Goal: Obtain resource: Download file/media

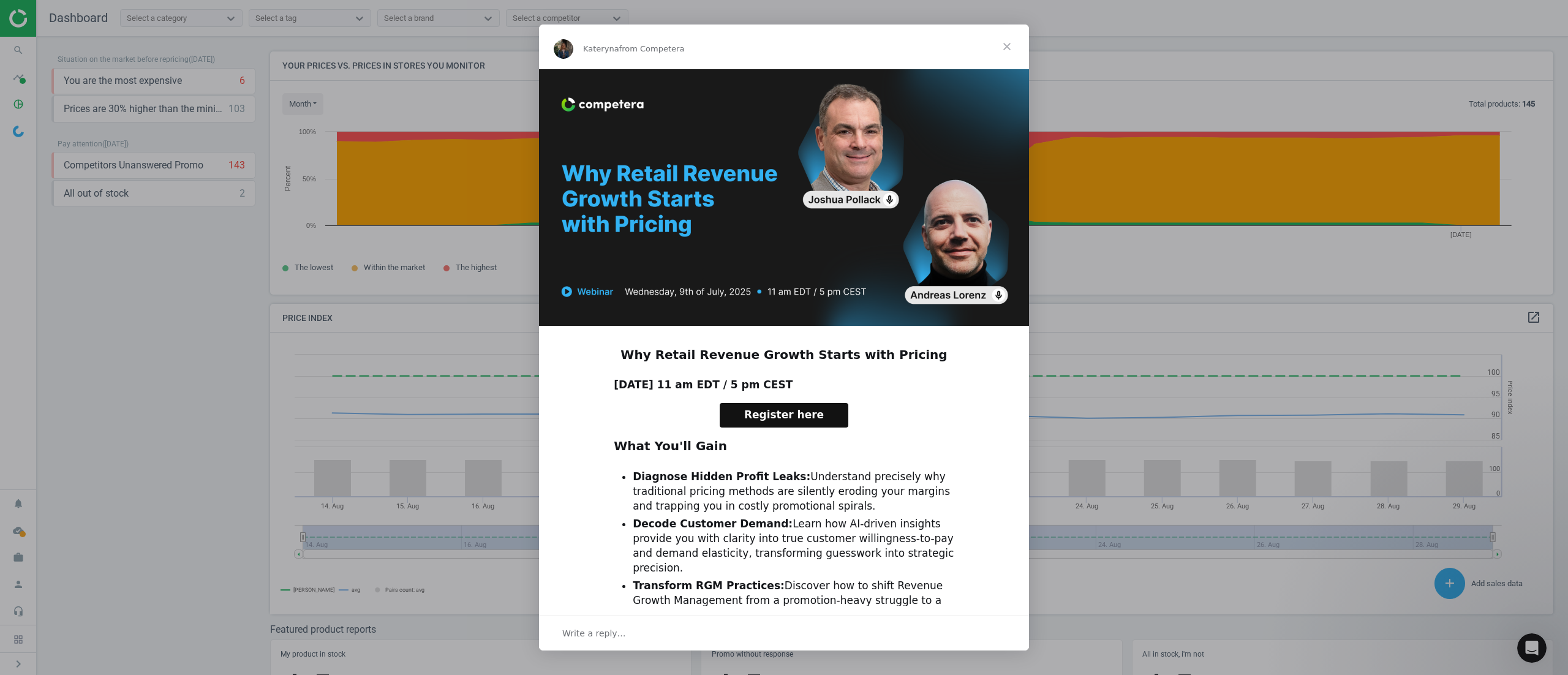
click at [1011, 34] on span "Close" at bounding box center [1007, 47] width 44 height 44
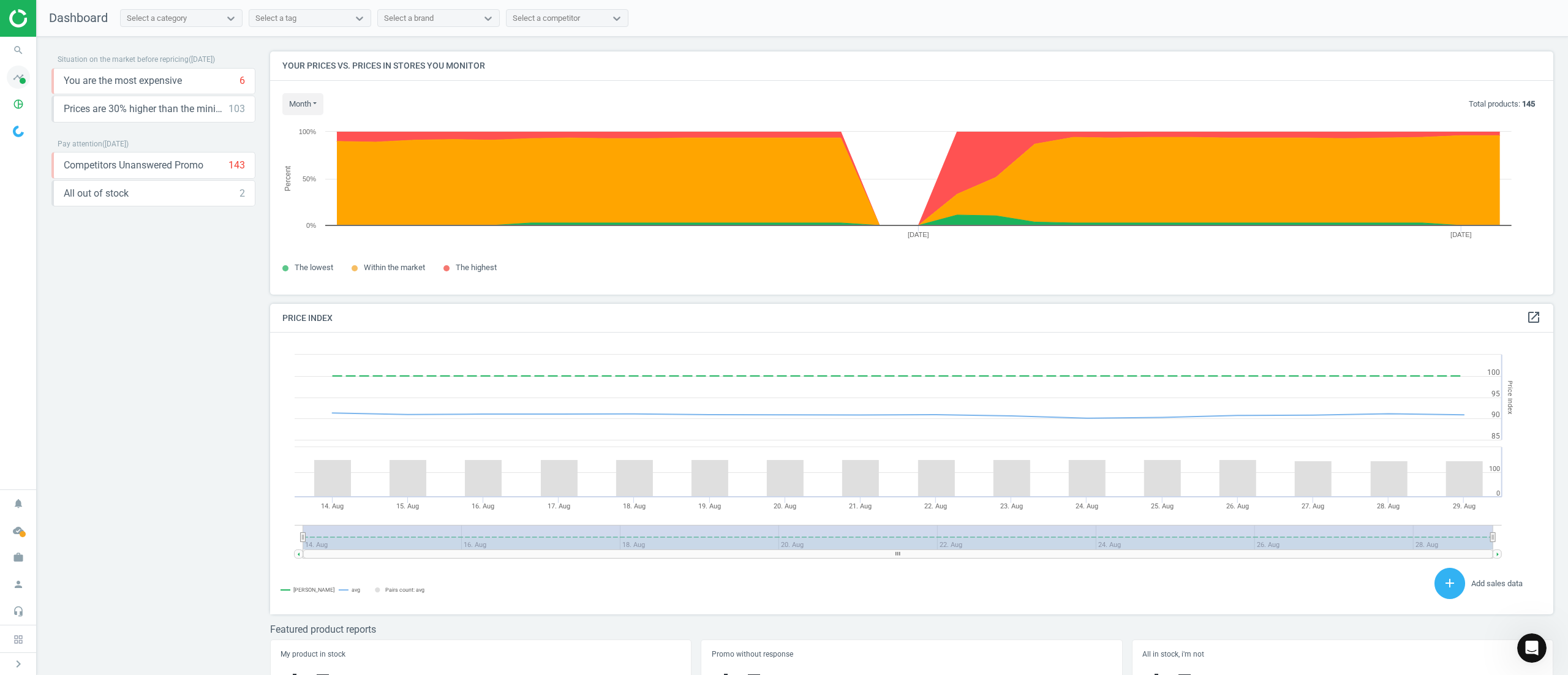
click at [19, 75] on icon "timeline" at bounding box center [19, 77] width 23 height 23
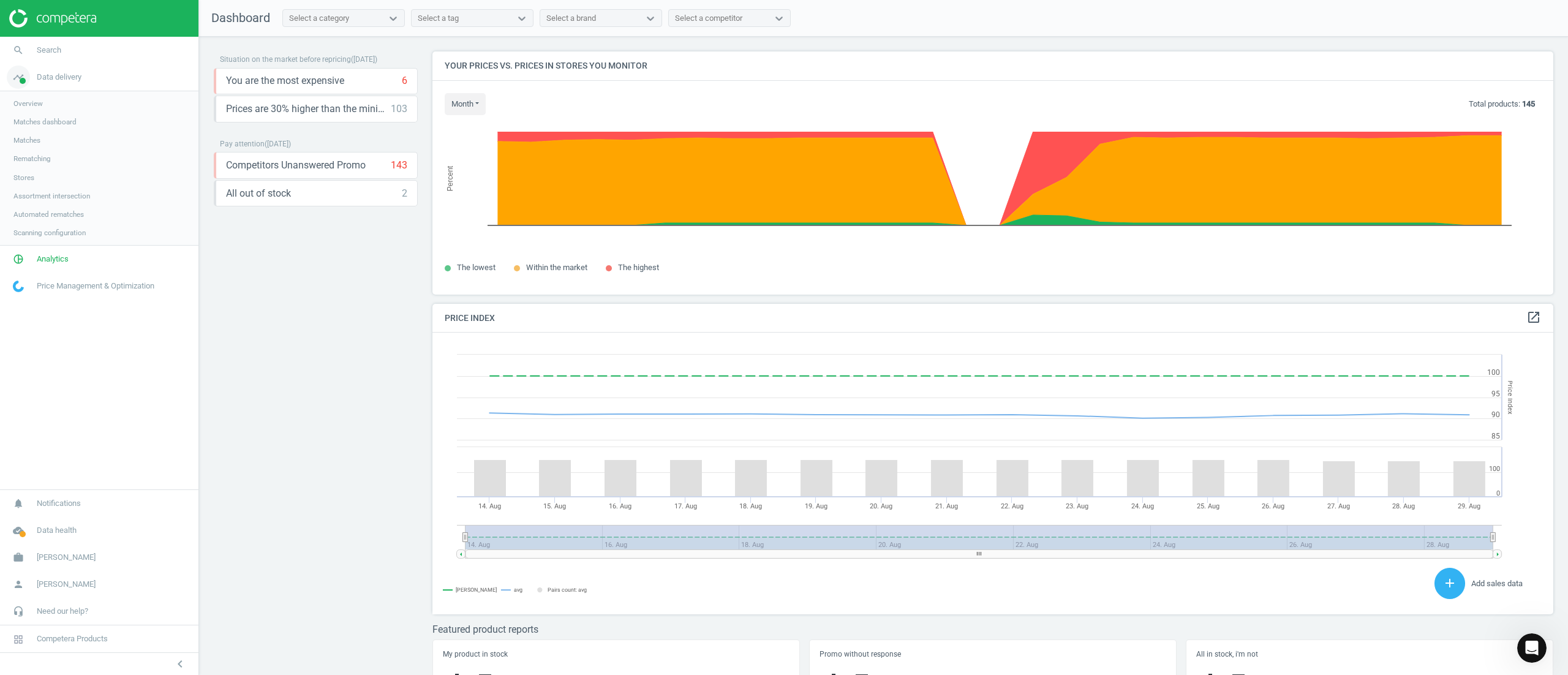
scroll to position [321, 1140]
click at [47, 261] on span "Analytics" at bounding box center [52, 259] width 32 height 11
click at [26, 146] on span "Products" at bounding box center [28, 149] width 29 height 10
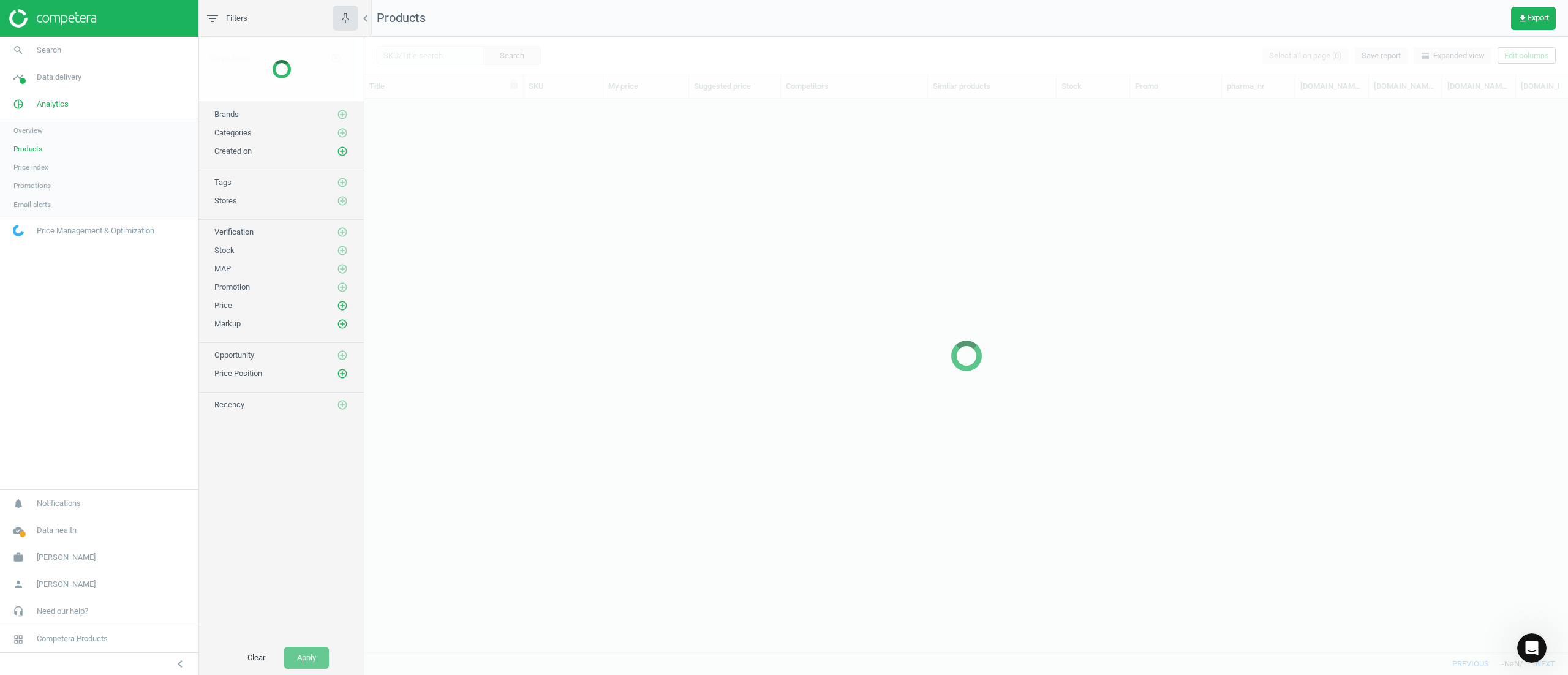
scroll to position [515, 1185]
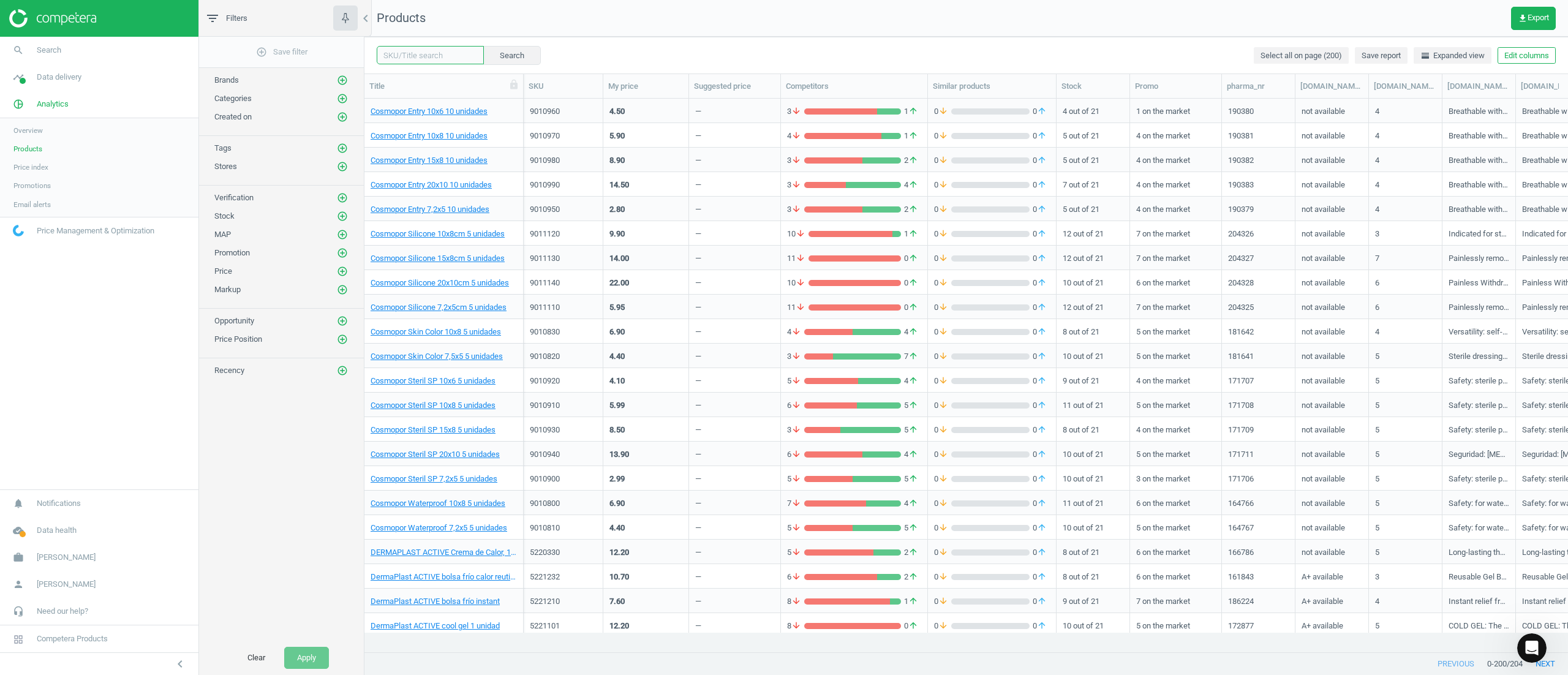
click at [446, 53] on input "text" at bounding box center [430, 55] width 107 height 19
paste input "B09KY94JVB"
type input "B09KY94JVB"
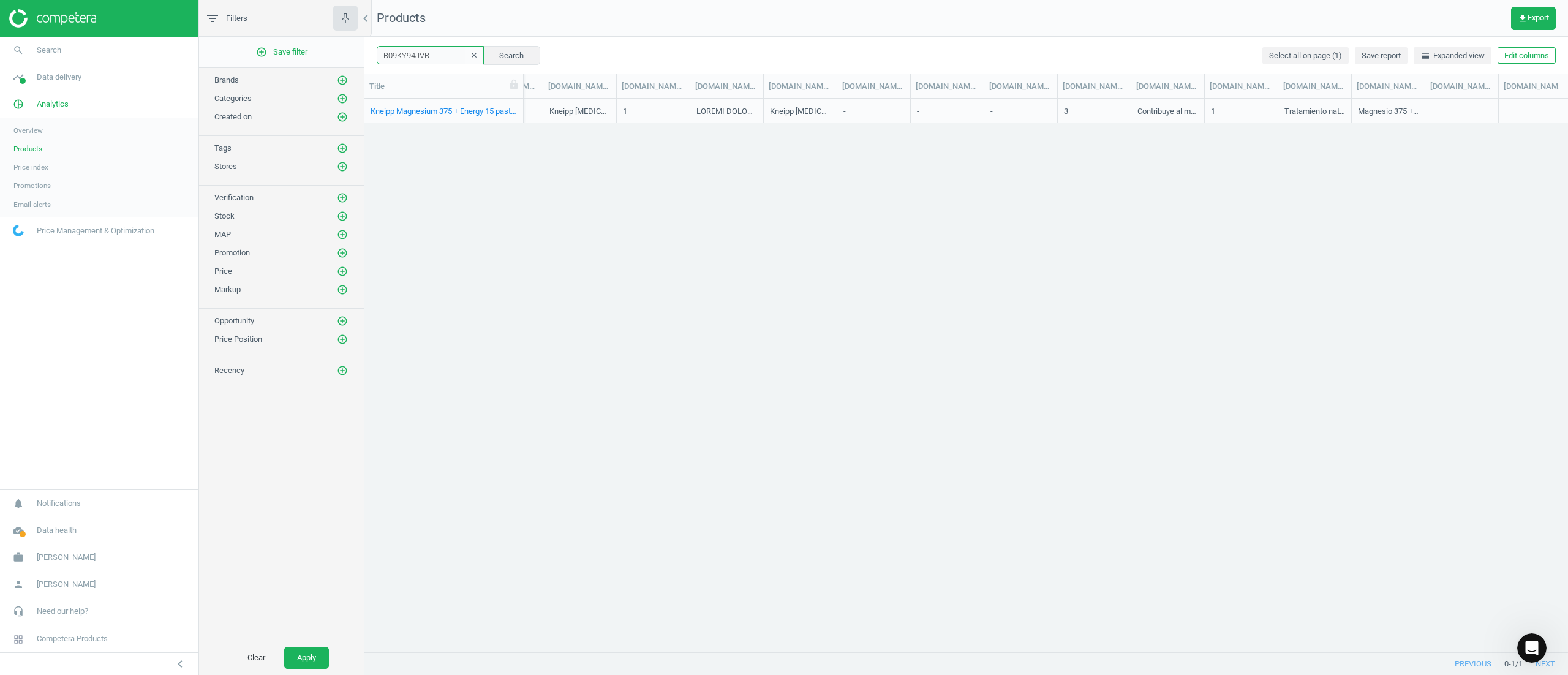
scroll to position [0, 8444]
click at [1538, 14] on span "get_app Export" at bounding box center [1533, 19] width 31 height 10
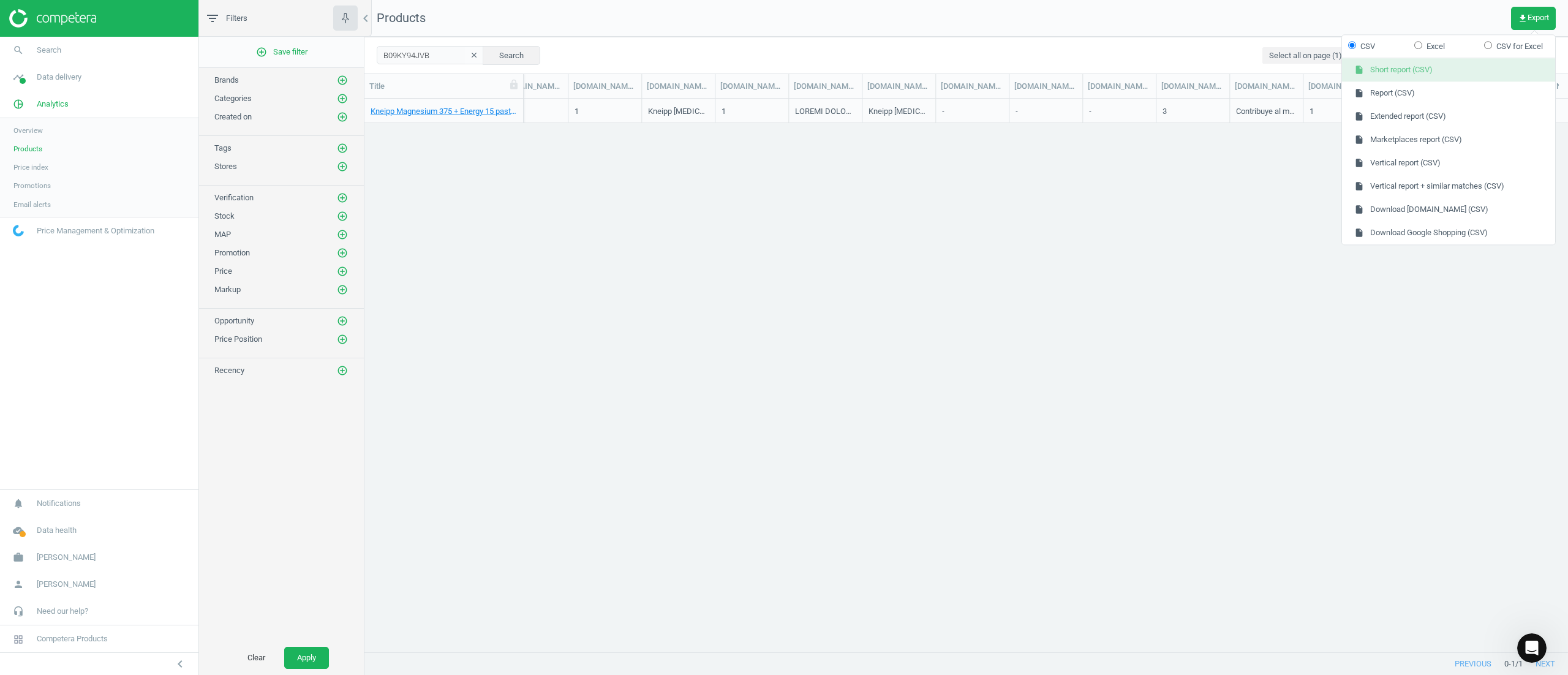
click at [1443, 71] on button "insert_drive_file Short report (CSV)" at bounding box center [1448, 70] width 213 height 23
